Goal: Information Seeking & Learning: Learn about a topic

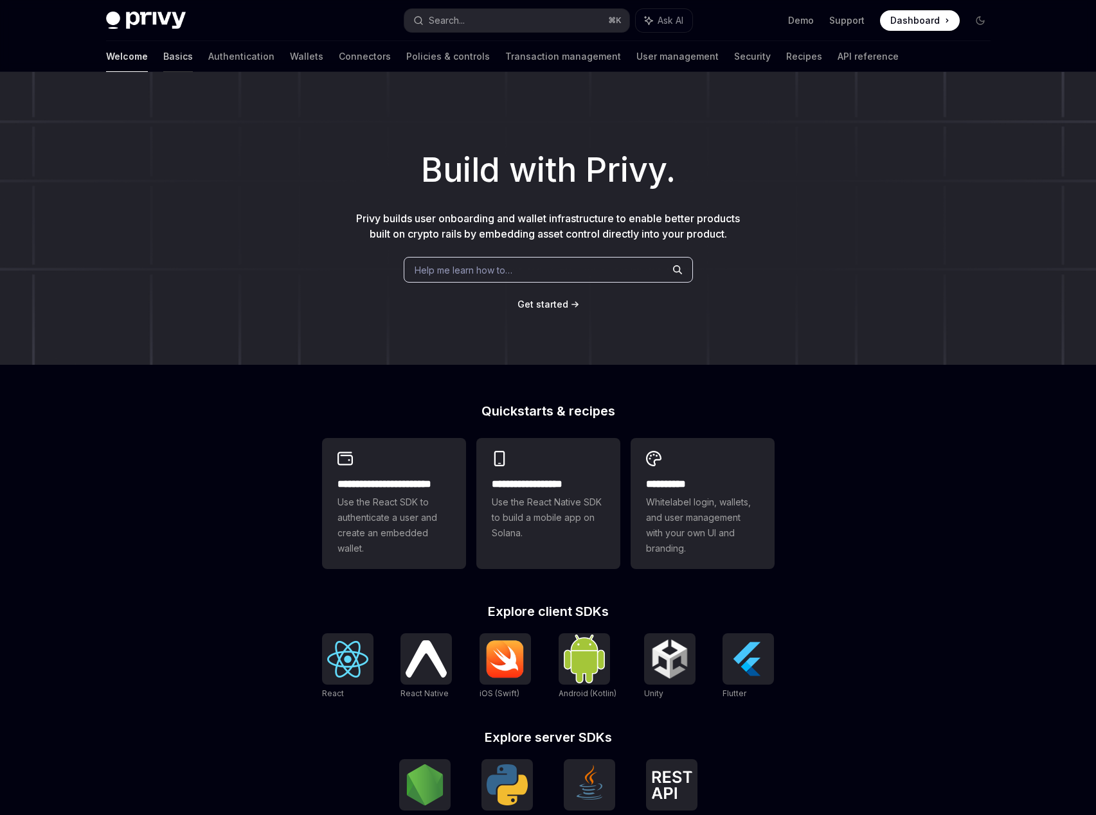
click at [163, 54] on link "Basics" at bounding box center [178, 56] width 30 height 31
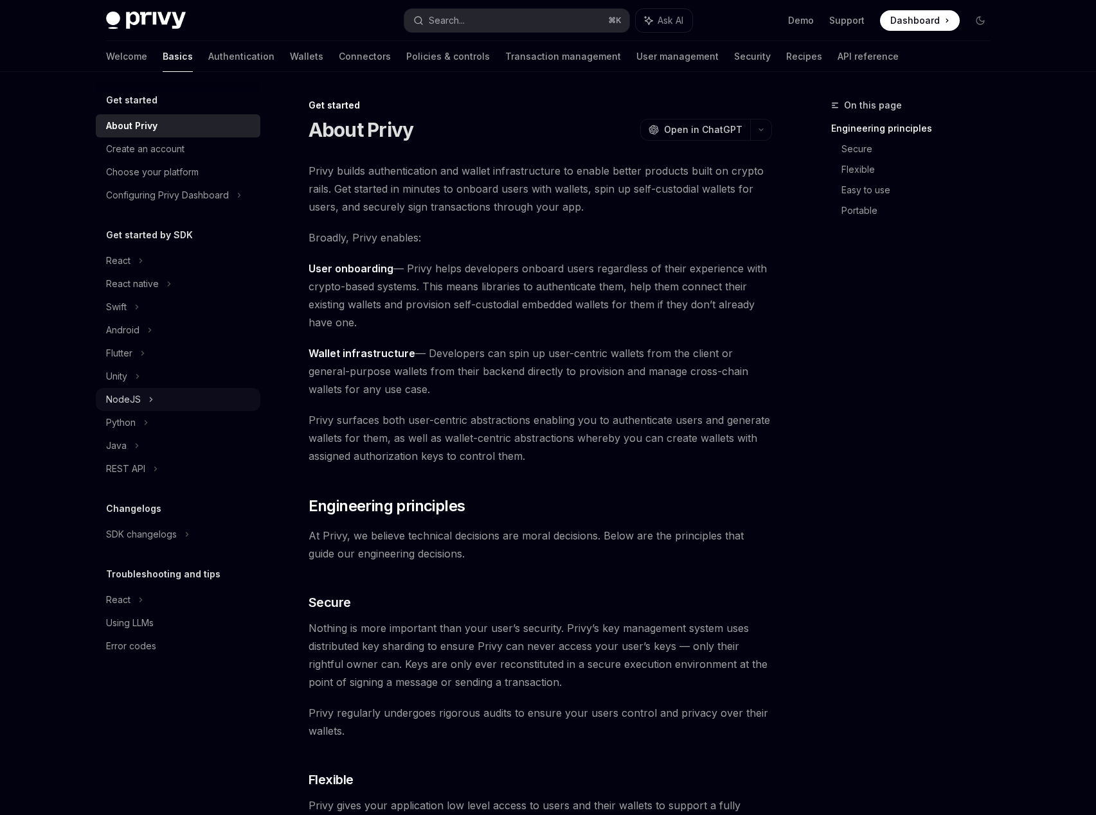
click at [133, 394] on div "NodeJS" at bounding box center [123, 399] width 35 height 15
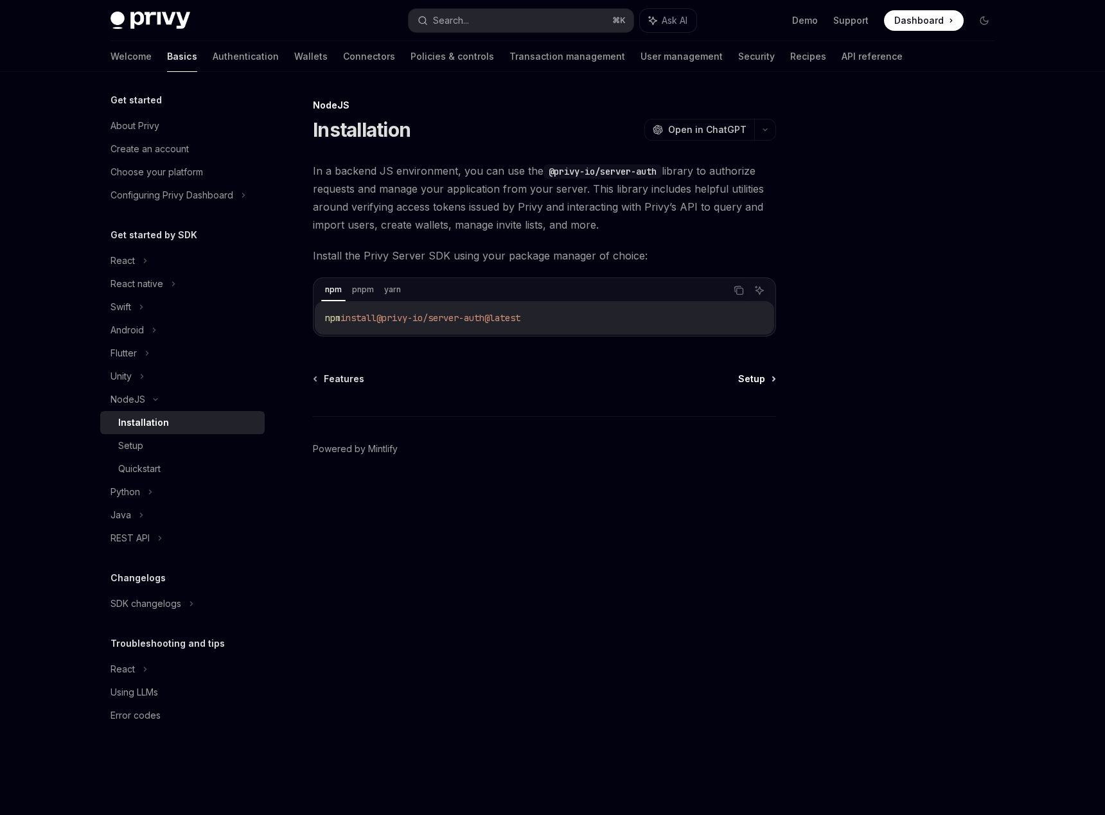
click at [768, 383] on link "Setup" at bounding box center [756, 379] width 37 height 13
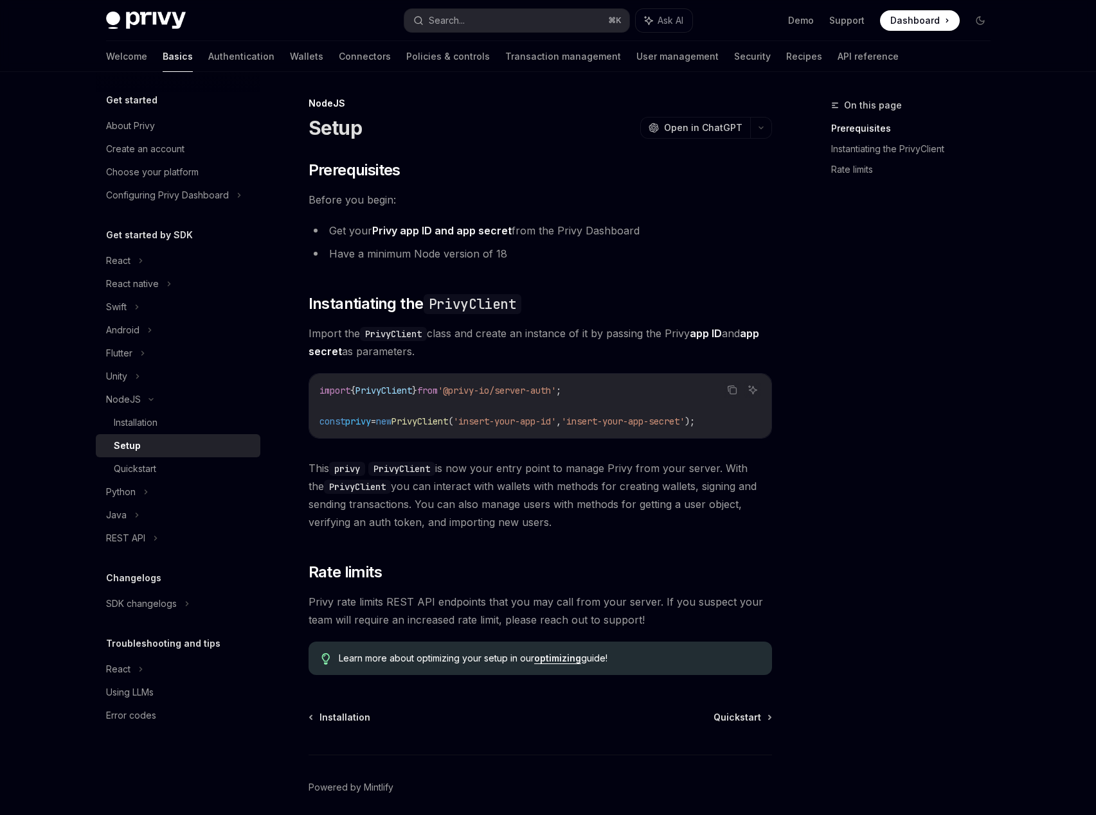
scroll to position [3, 0]
click at [725, 711] on span "Quickstart" at bounding box center [737, 717] width 48 height 13
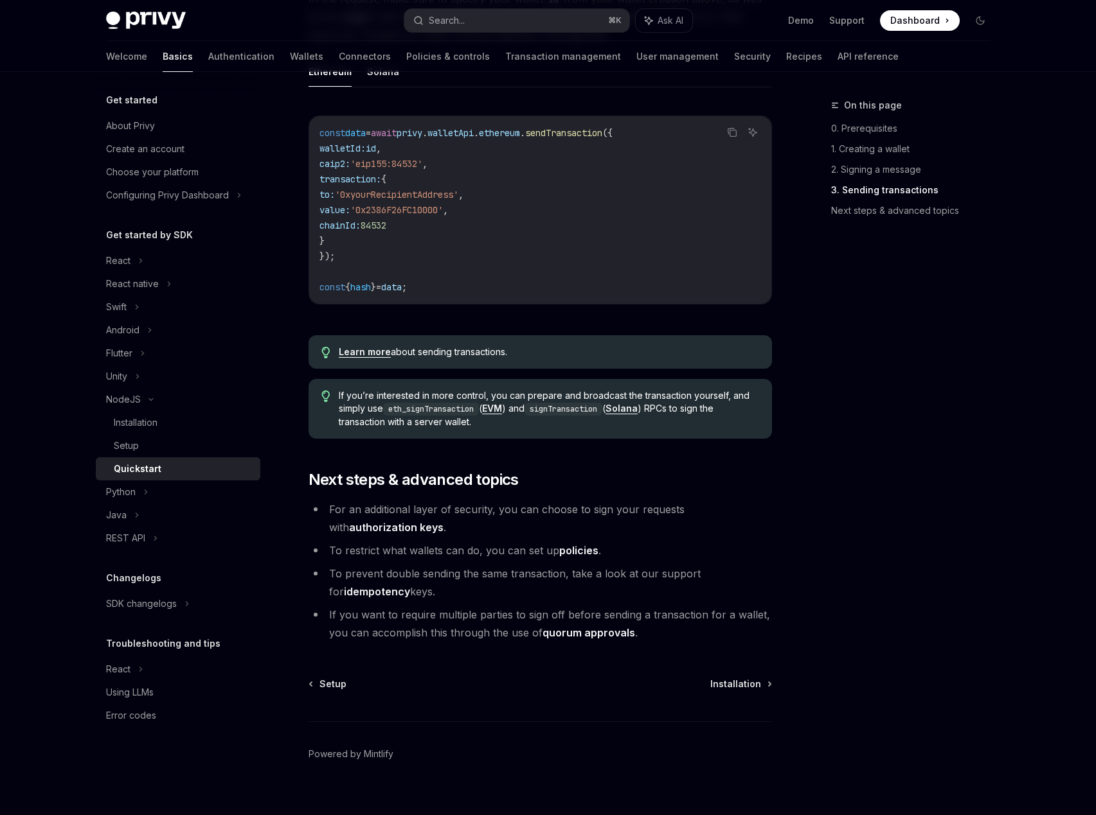
scroll to position [1087, 0]
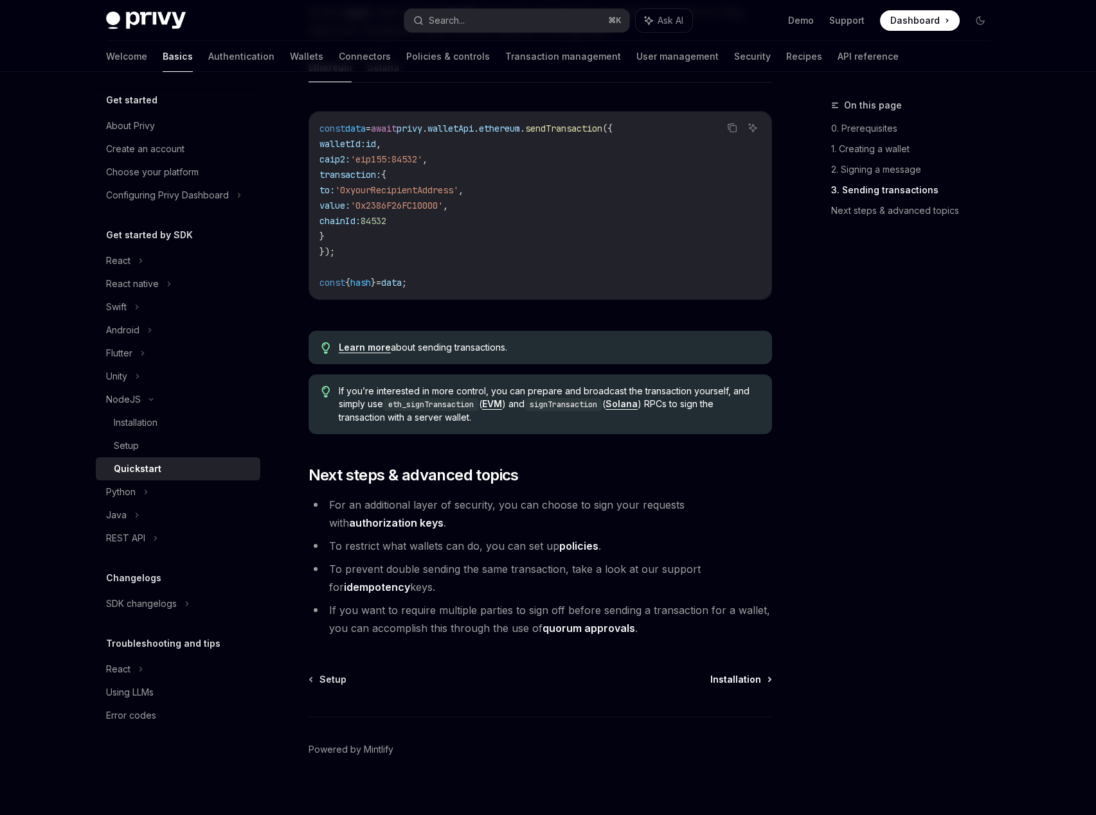
click at [749, 683] on span "Installation" at bounding box center [735, 679] width 51 height 13
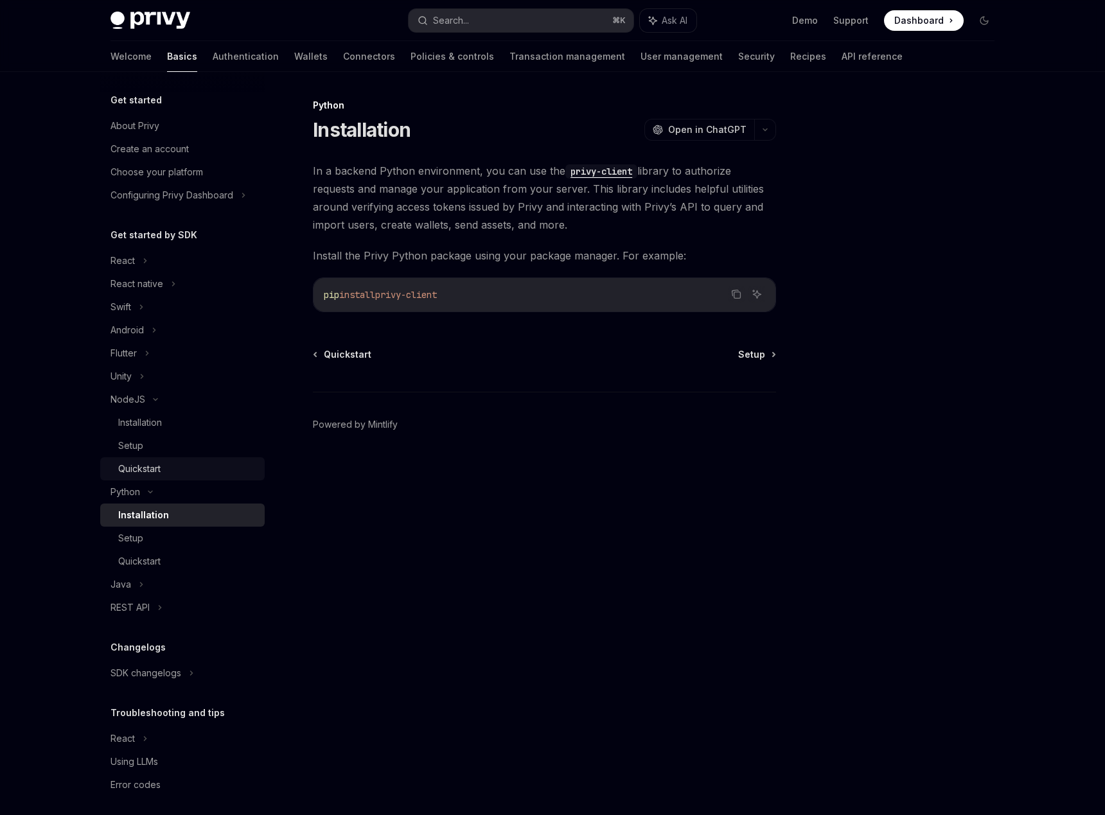
click at [143, 465] on div "Quickstart" at bounding box center [139, 468] width 42 height 15
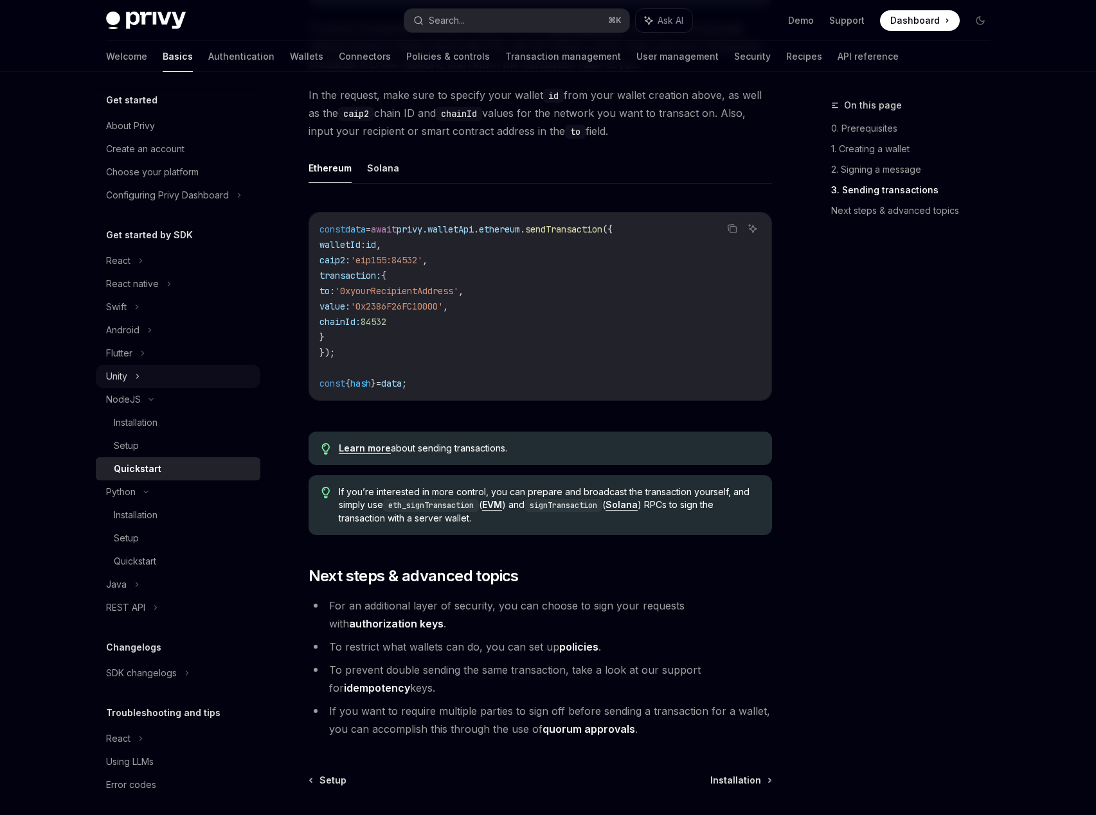
scroll to position [982, 0]
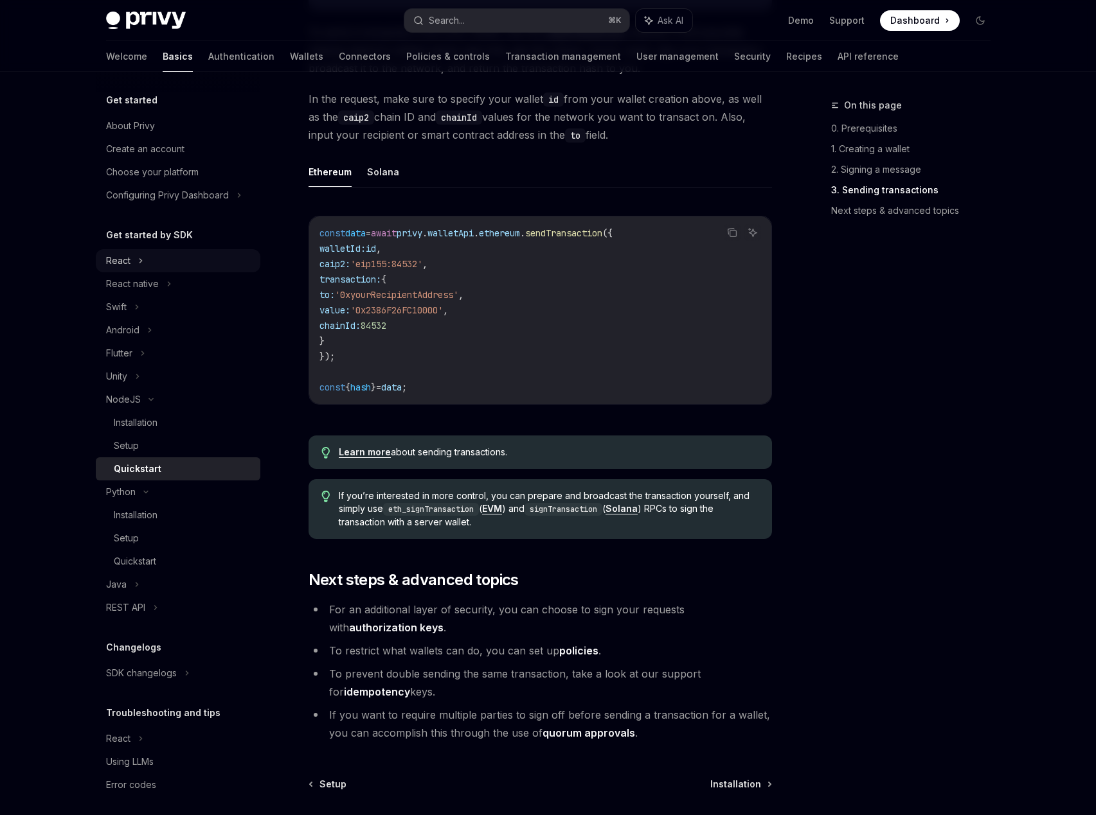
click at [159, 261] on div "React" at bounding box center [178, 260] width 164 height 23
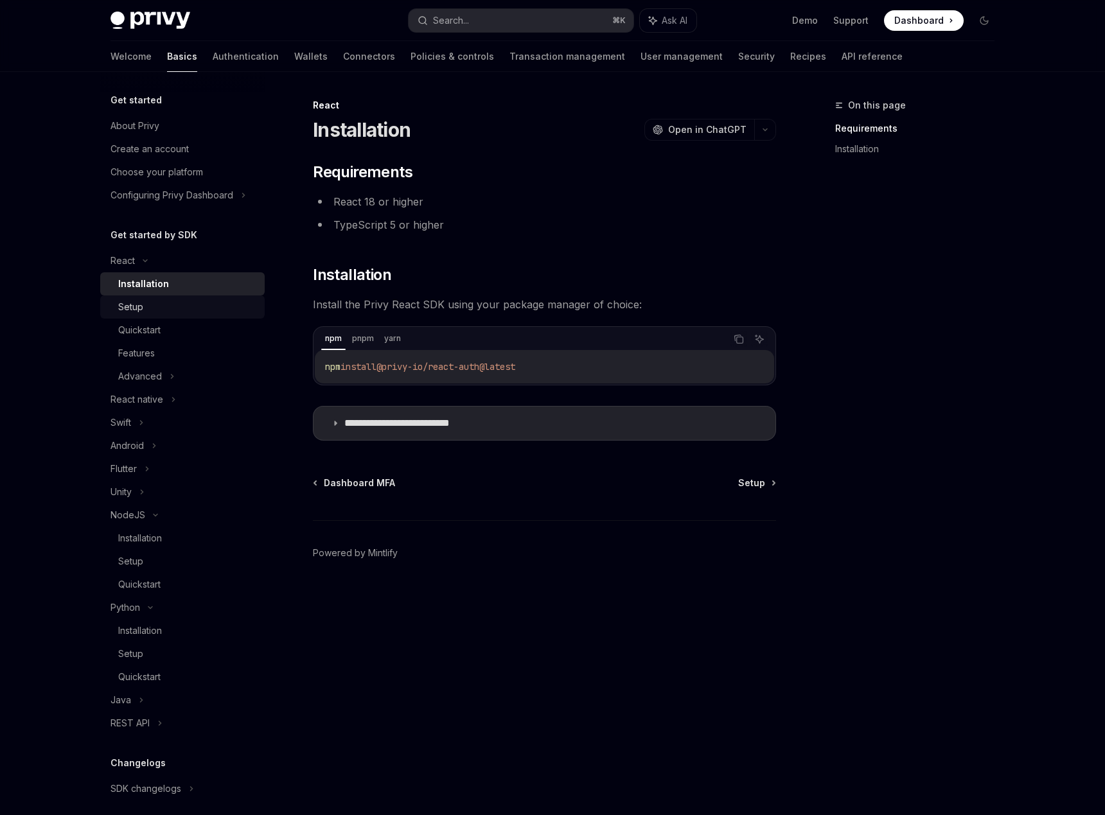
click at [153, 312] on div "Setup" at bounding box center [187, 306] width 139 height 15
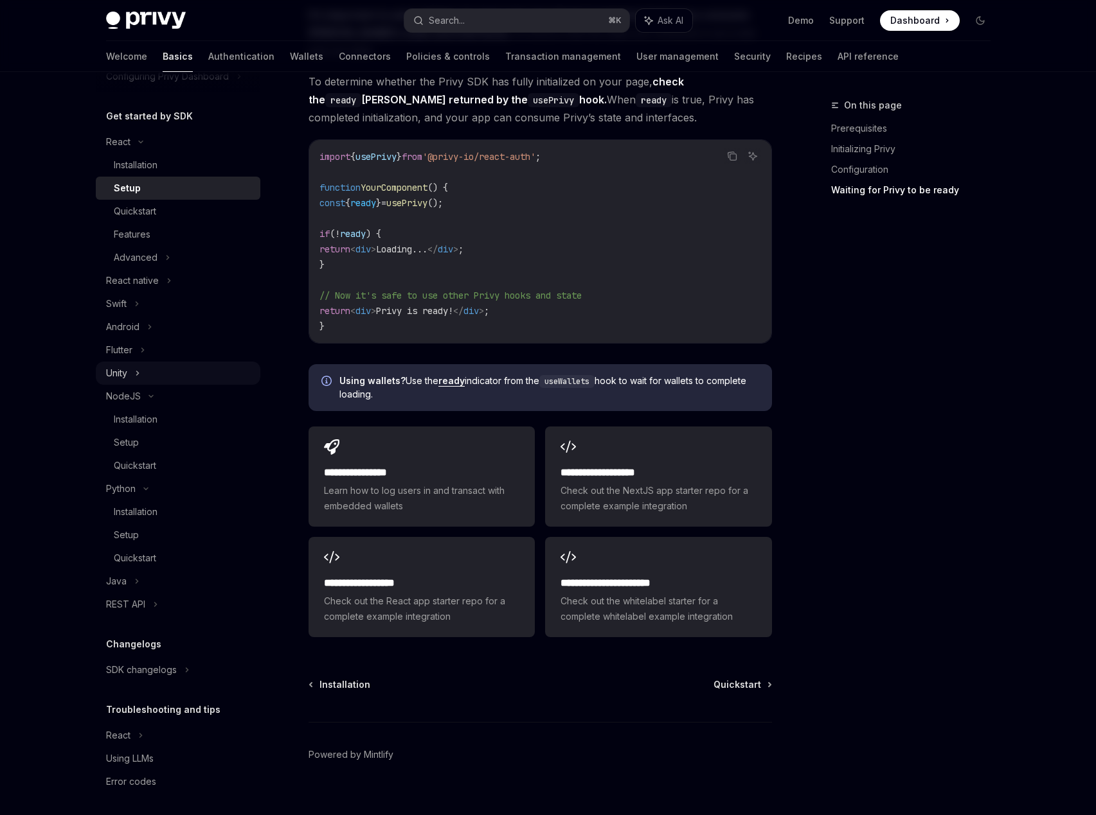
scroll to position [123, 0]
click at [208, 52] on link "Authentication" at bounding box center [241, 56] width 66 height 31
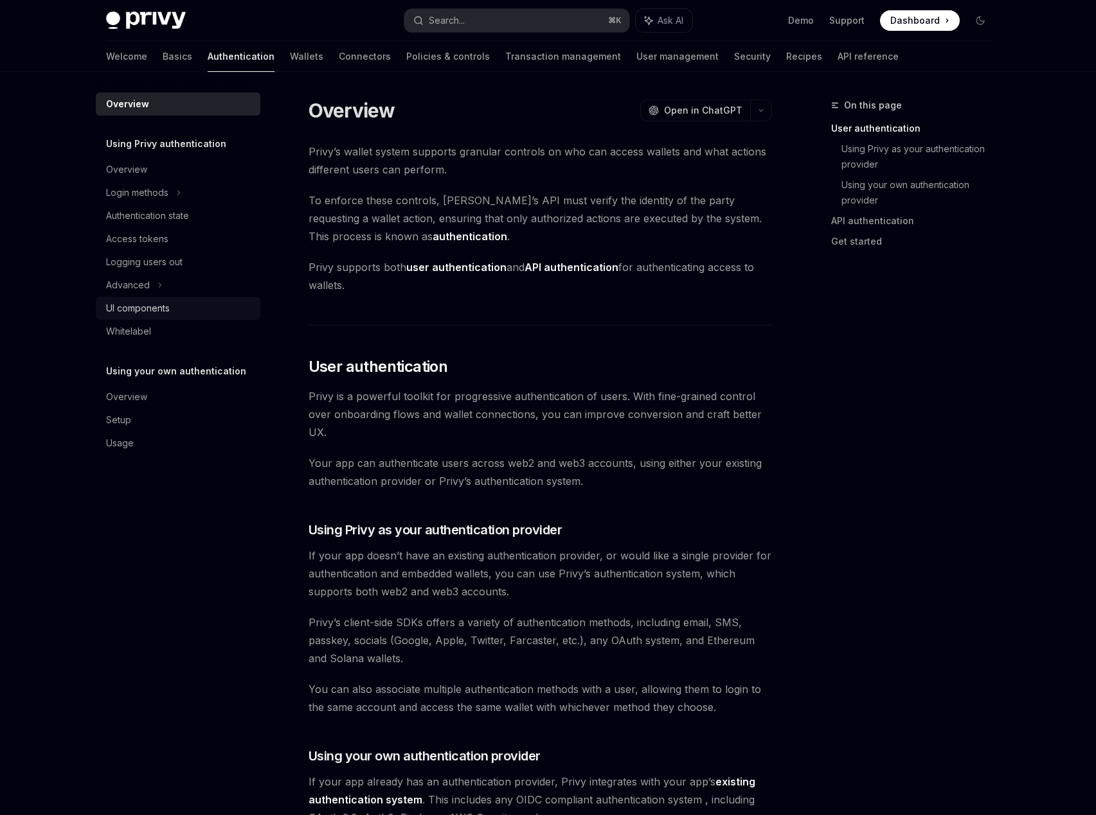
click at [155, 311] on div "UI components" at bounding box center [138, 308] width 64 height 15
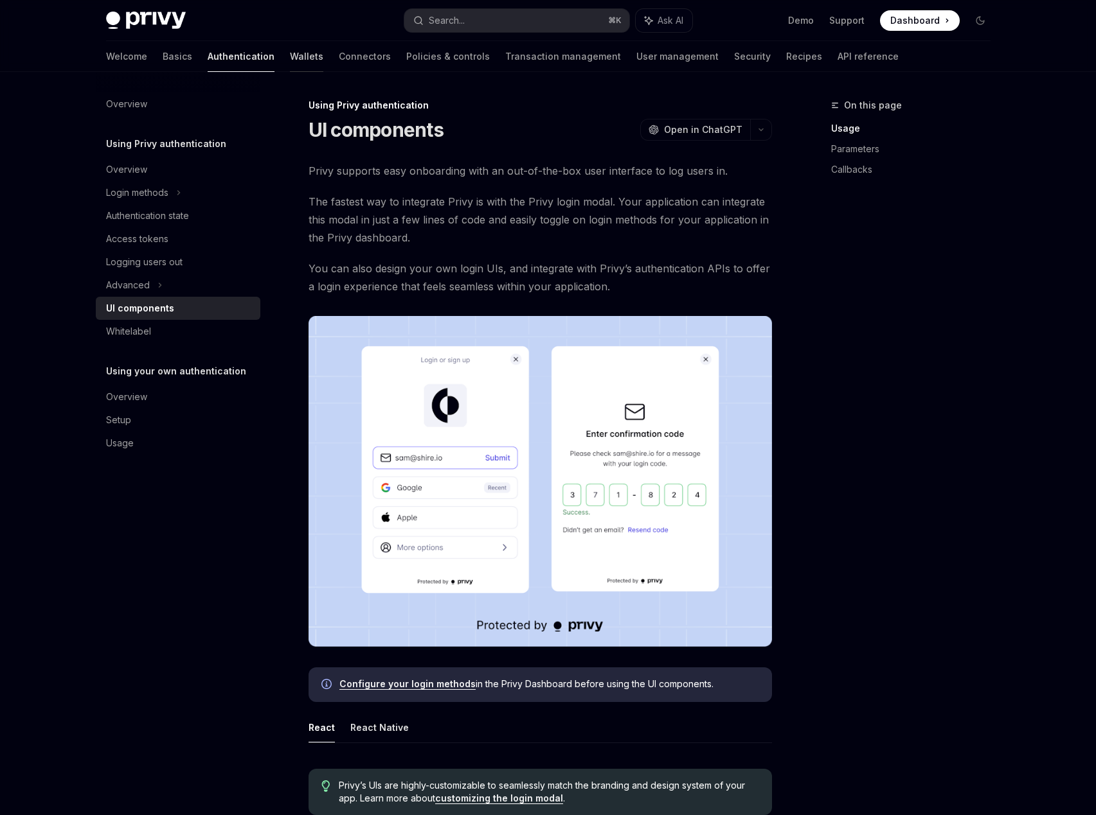
click at [290, 51] on link "Wallets" at bounding box center [306, 56] width 33 height 31
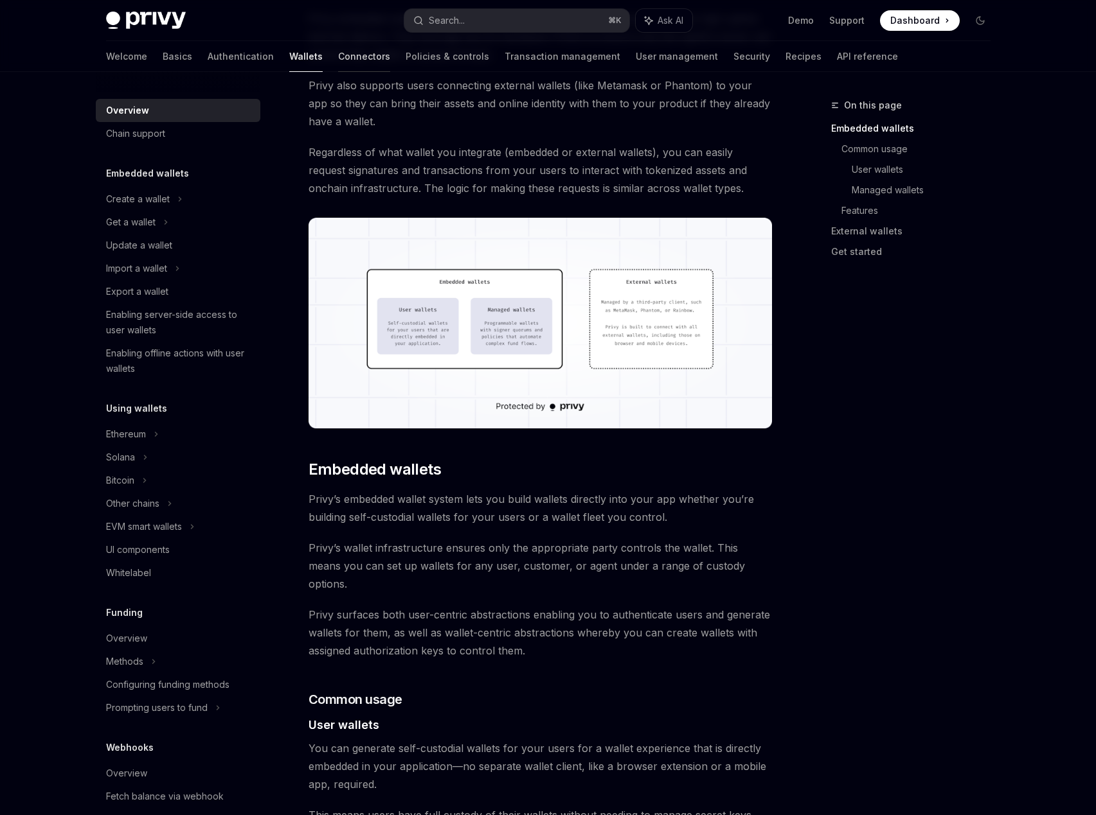
click at [338, 65] on link "Connectors" at bounding box center [364, 56] width 52 height 31
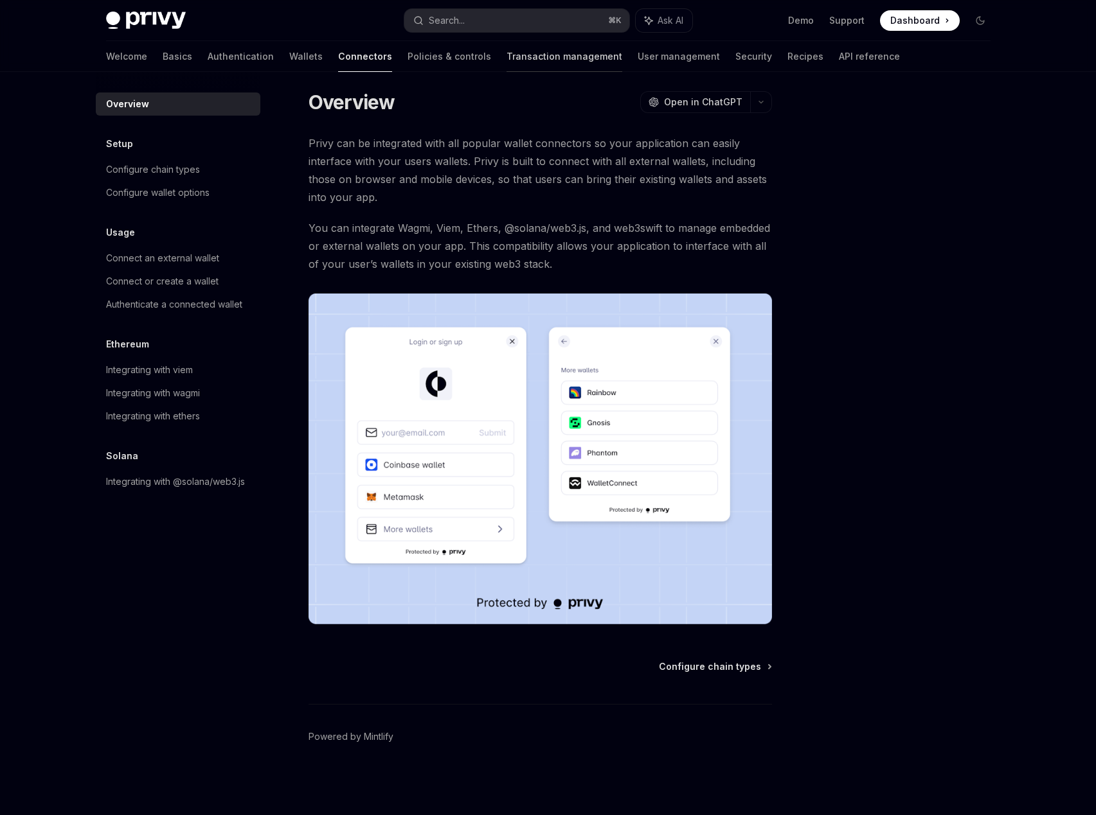
click at [506, 61] on link "Transaction management" at bounding box center [564, 56] width 116 height 31
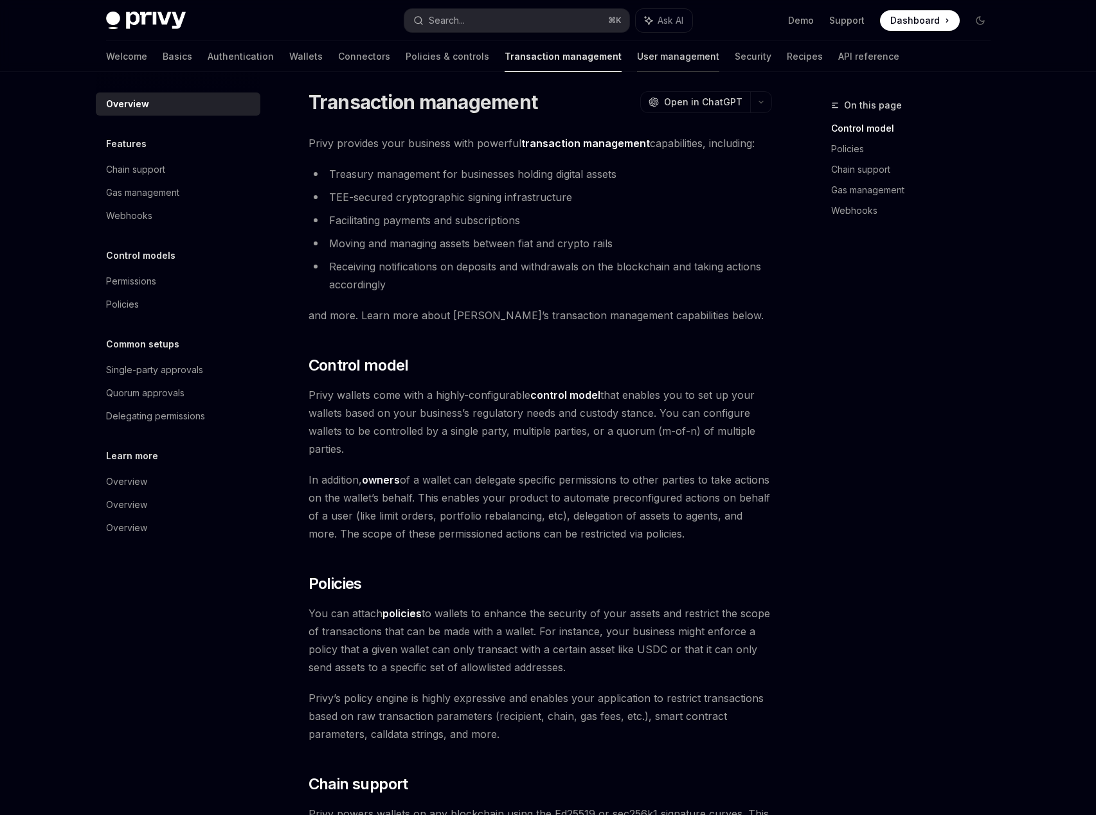
click at [637, 64] on link "User management" at bounding box center [678, 56] width 82 height 31
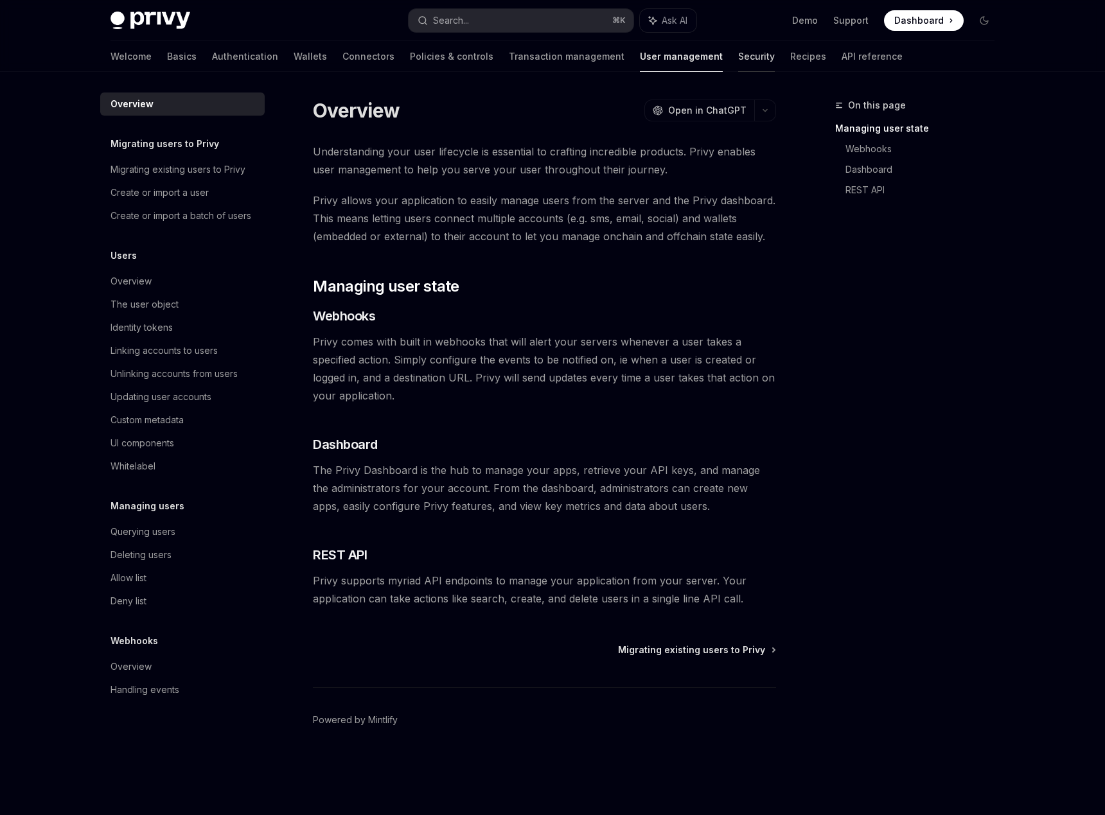
click at [738, 66] on link "Security" at bounding box center [756, 56] width 37 height 31
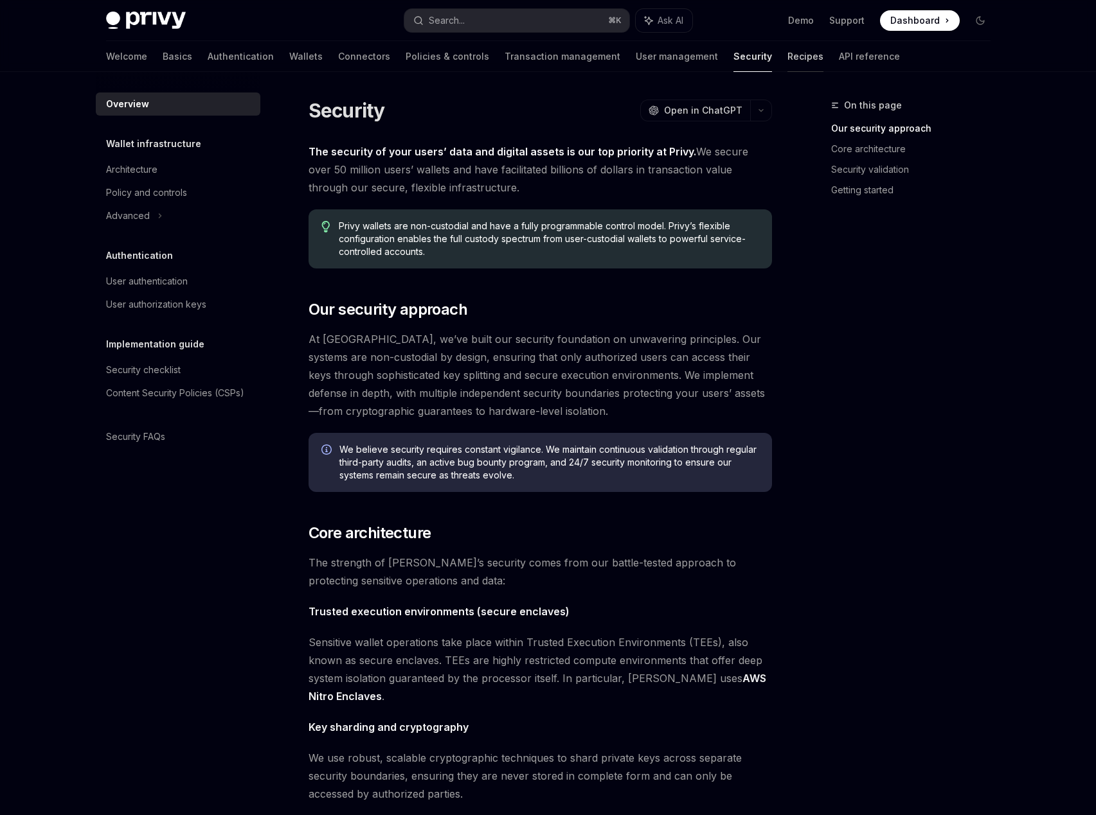
click at [787, 62] on link "Recipes" at bounding box center [805, 56] width 36 height 31
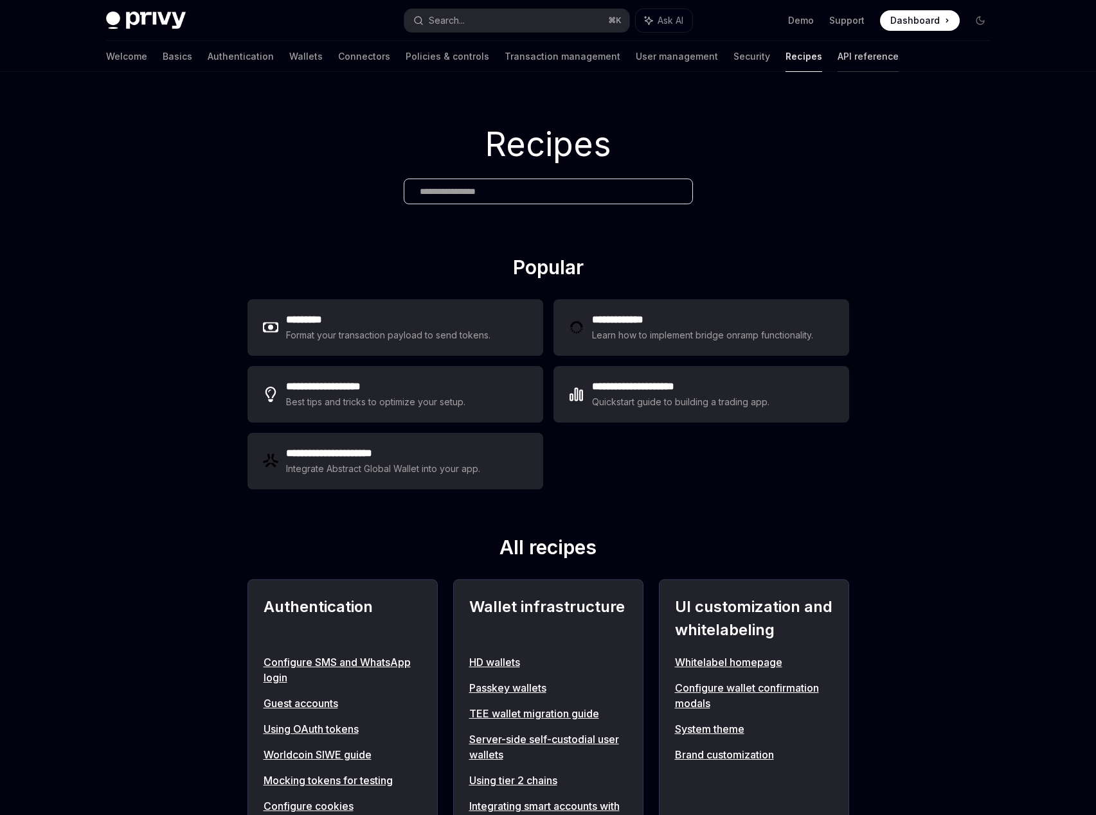
click at [837, 65] on link "API reference" at bounding box center [867, 56] width 61 height 31
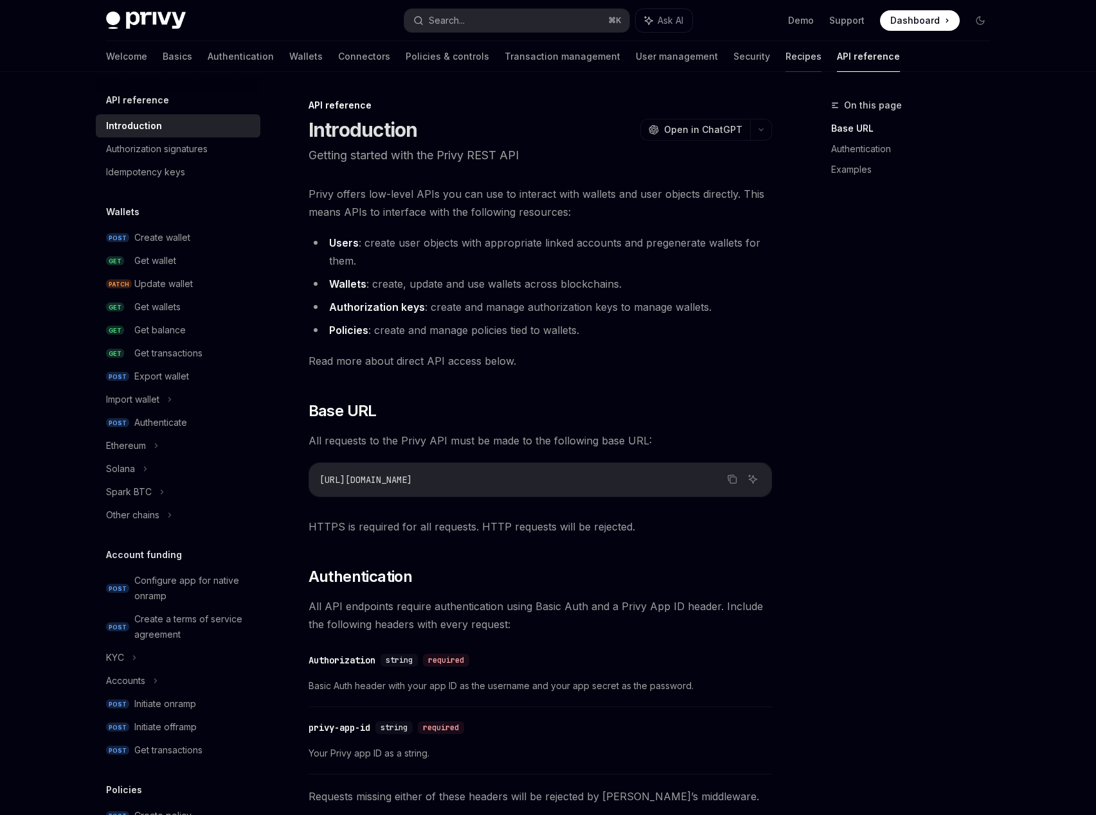
click at [785, 61] on link "Recipes" at bounding box center [803, 56] width 36 height 31
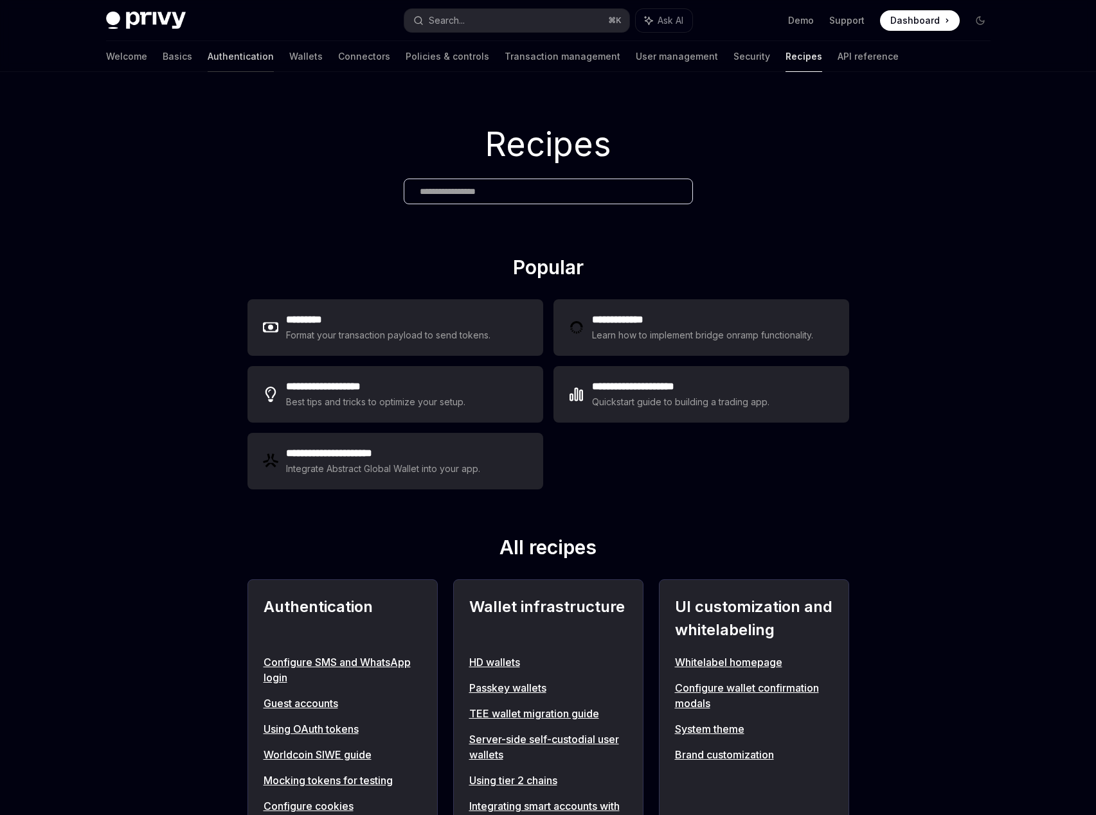
click at [208, 56] on link "Authentication" at bounding box center [241, 56] width 66 height 31
type textarea "*"
